Goal: Information Seeking & Learning: Check status

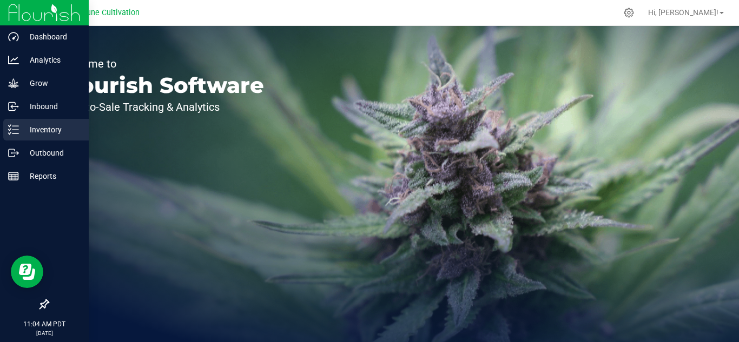
click at [42, 130] on p "Inventory" at bounding box center [51, 129] width 65 height 13
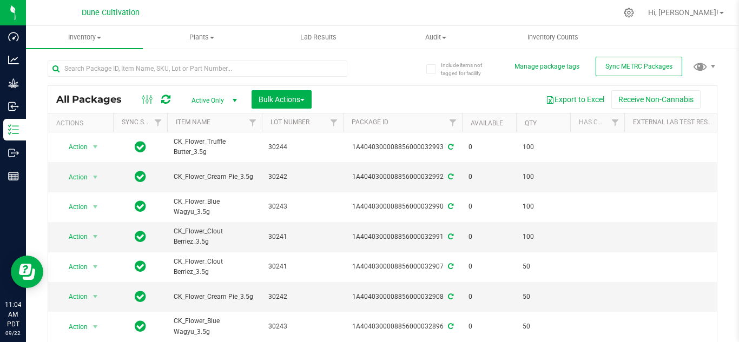
click at [235, 102] on span "select" at bounding box center [234, 100] width 9 height 9
click at [194, 166] on li "All" at bounding box center [211, 166] width 58 height 16
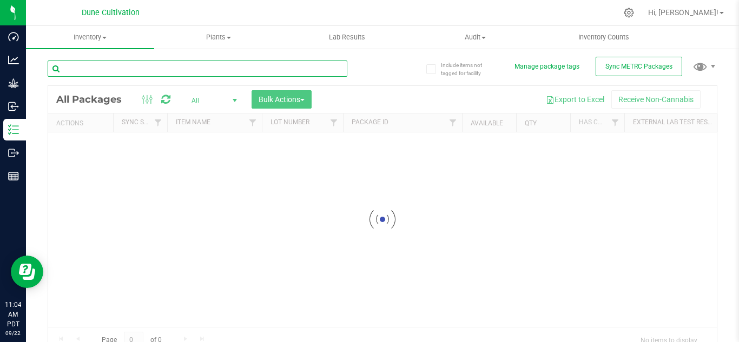
click at [158, 69] on input "text" at bounding box center [198, 69] width 300 height 16
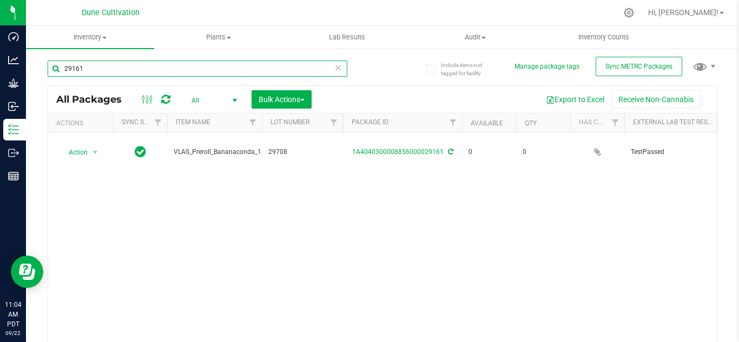
scroll to position [0, 94]
type input "29161"
click at [721, 13] on span at bounding box center [721, 13] width 4 height 2
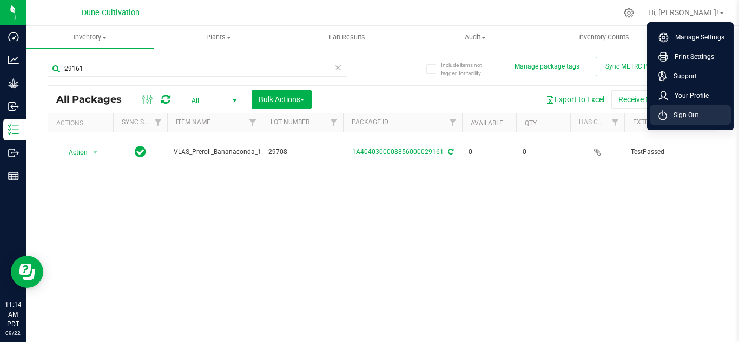
click at [677, 120] on span "Sign Out" at bounding box center [682, 115] width 31 height 11
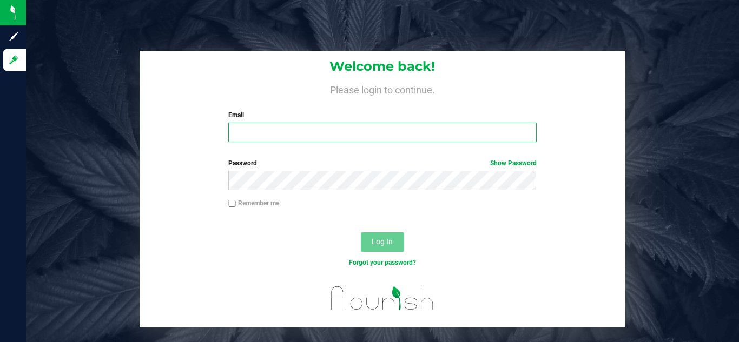
click at [391, 132] on input "Email" at bounding box center [382, 132] width 308 height 19
type input "[EMAIL_ADDRESS][DOMAIN_NAME]"
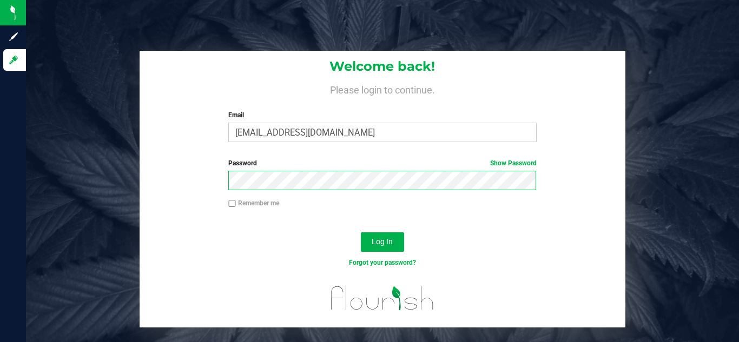
click at [361, 232] on button "Log In" at bounding box center [382, 241] width 43 height 19
